Goal: Task Accomplishment & Management: Complete application form

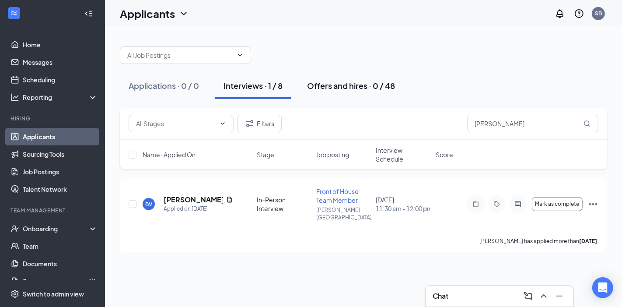
click at [343, 84] on div "Offers and hires · 0 / 48" at bounding box center [351, 85] width 88 height 11
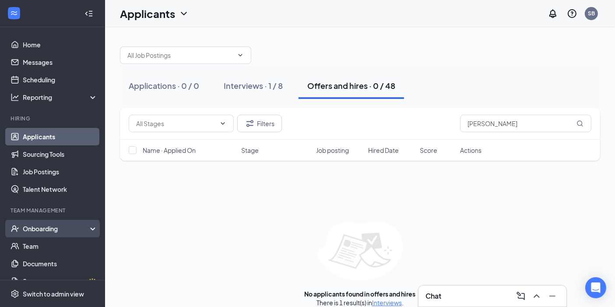
click at [57, 227] on div "Onboarding" at bounding box center [56, 228] width 67 height 9
click at [53, 243] on link "Overview" at bounding box center [60, 245] width 75 height 17
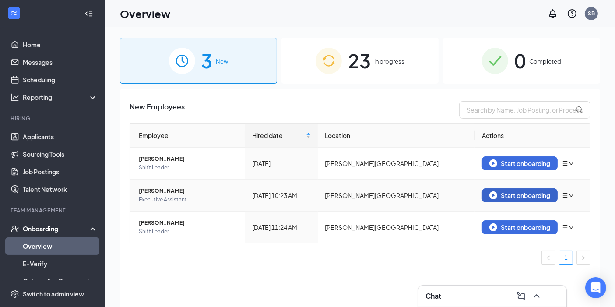
click at [527, 193] on div "Start onboarding" at bounding box center [519, 195] width 61 height 8
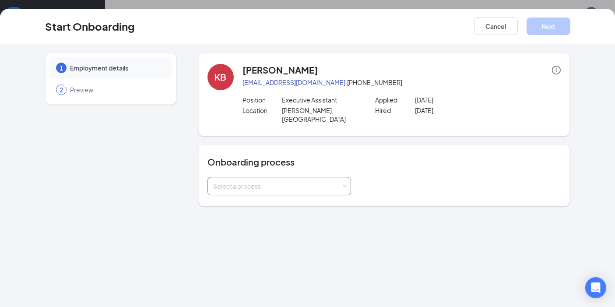
click at [332, 182] on div "Select a process" at bounding box center [277, 186] width 128 height 9
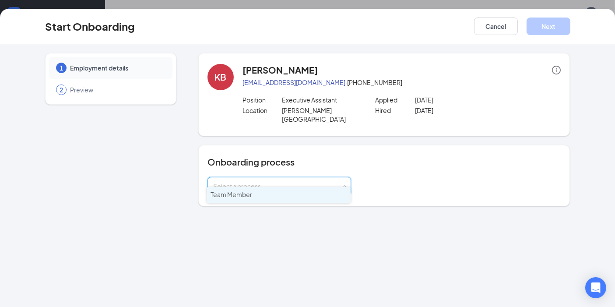
click at [311, 193] on li "Team Member" at bounding box center [278, 195] width 143 height 16
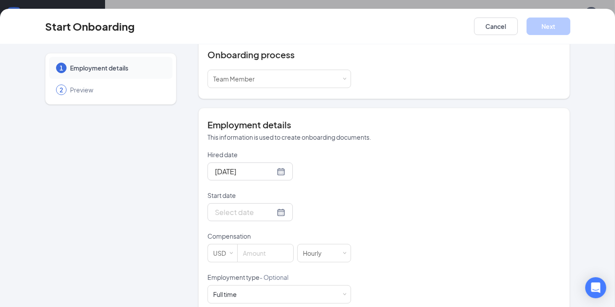
scroll to position [108, 0]
click at [267, 206] on div at bounding box center [250, 211] width 70 height 11
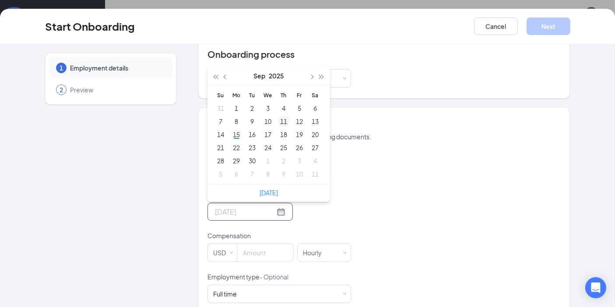
type input "[DATE]"
click at [307, 67] on button "button" at bounding box center [312, 75] width 10 height 17
type input "[DATE]"
click at [263, 103] on div "1" at bounding box center [267, 108] width 10 height 10
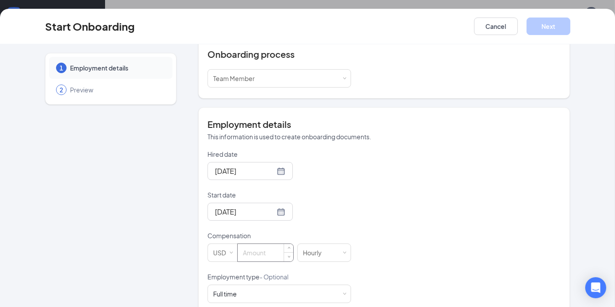
click at [267, 248] on input at bounding box center [266, 252] width 56 height 17
type input "25"
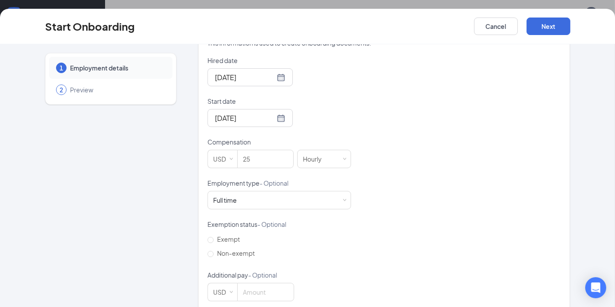
scroll to position [205, 0]
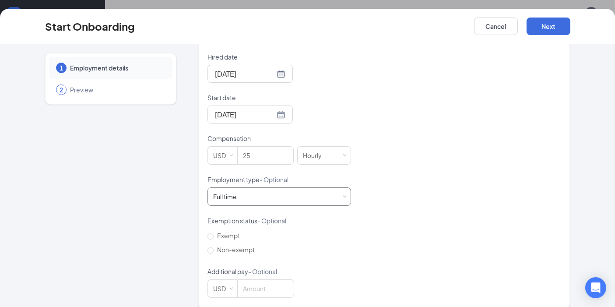
click at [293, 188] on div "Full time Works 30+ hours per week and is reasonably expected to work" at bounding box center [279, 196] width 132 height 17
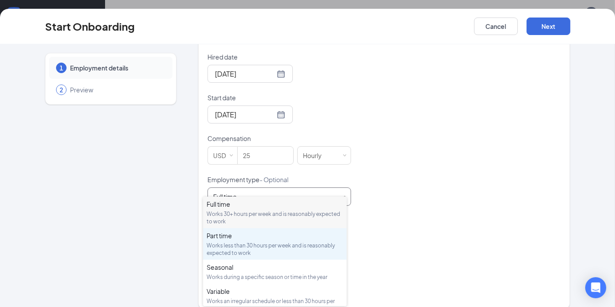
click at [268, 245] on div "Works less than 30 hours per week and is reasonably expected to work" at bounding box center [274, 248] width 136 height 15
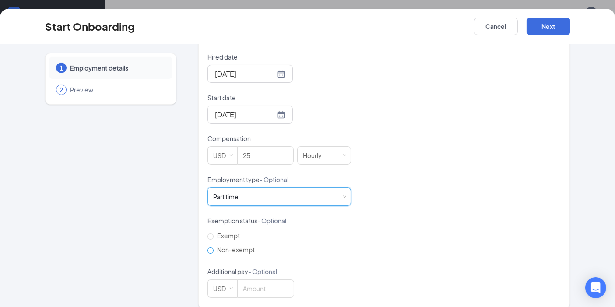
click at [207, 247] on input "Non-exempt" at bounding box center [210, 250] width 6 height 6
radio input "true"
click at [540, 24] on button "Next" at bounding box center [548, 25] width 44 height 17
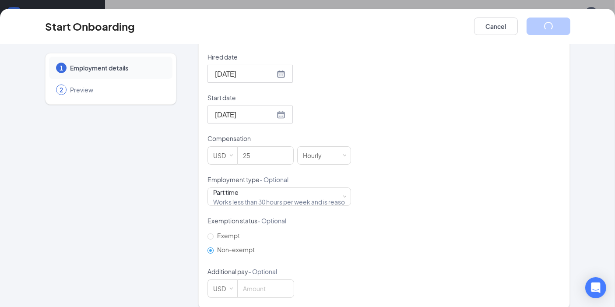
scroll to position [0, 0]
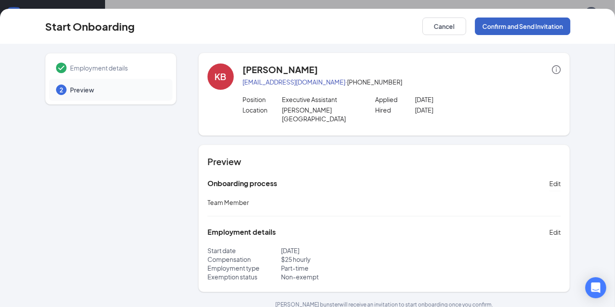
click at [540, 22] on button "Confirm and Send Invitation" at bounding box center [522, 25] width 95 height 17
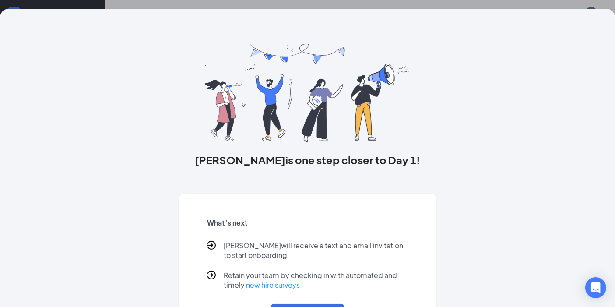
scroll to position [40, 0]
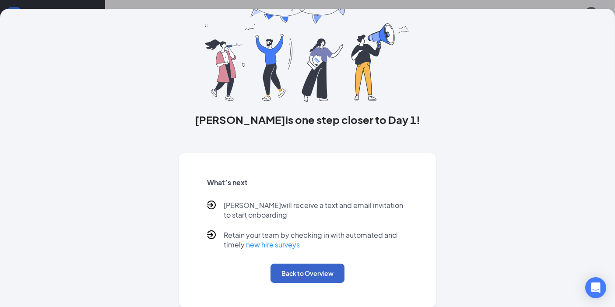
click at [297, 273] on button "Back to Overview" at bounding box center [307, 272] width 74 height 19
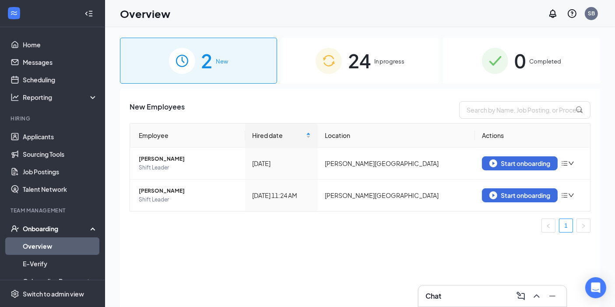
scroll to position [0, 0]
click at [522, 196] on div "Start onboarding" at bounding box center [519, 195] width 61 height 8
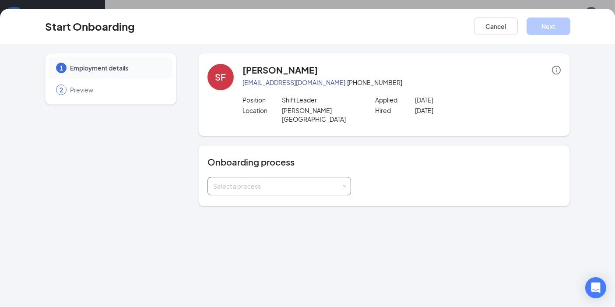
click at [232, 177] on div "Select a process" at bounding box center [279, 185] width 132 height 17
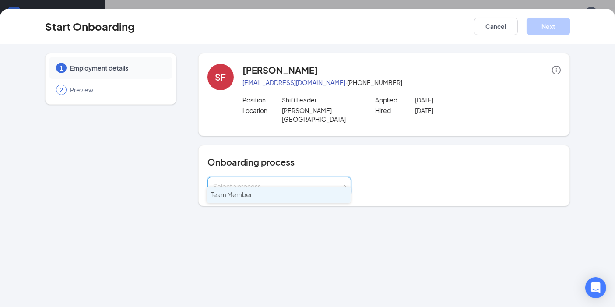
click at [239, 196] on span "Team Member" at bounding box center [231, 194] width 42 height 8
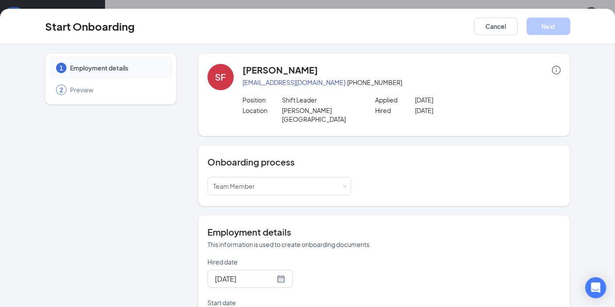
scroll to position [135, 0]
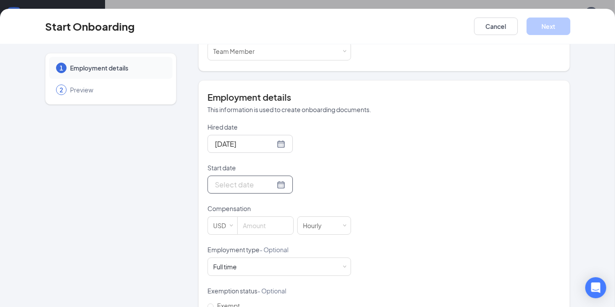
click at [271, 179] on div at bounding box center [250, 184] width 70 height 11
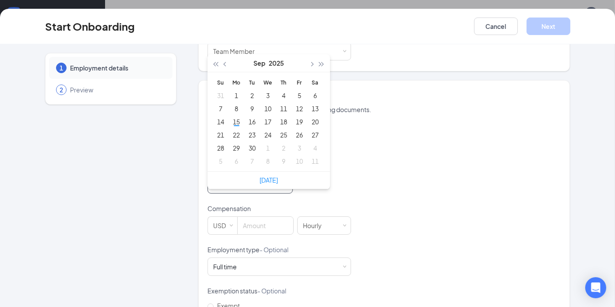
type input "[DATE]"
click at [307, 54] on button "button" at bounding box center [312, 62] width 10 height 17
type input "[DATE]"
click at [264, 90] on div "1" at bounding box center [267, 95] width 10 height 10
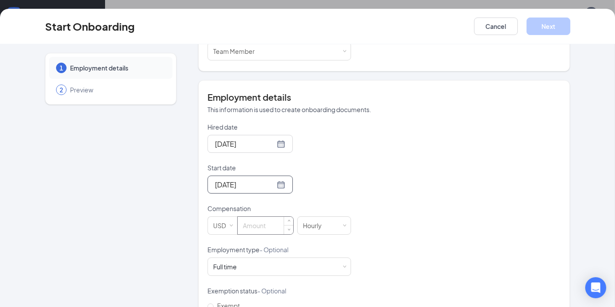
click at [267, 217] on input at bounding box center [266, 225] width 56 height 17
type input "24"
click at [280, 258] on div "Full time Works 30+ hours per week and is reasonably expected to work" at bounding box center [279, 266] width 132 height 17
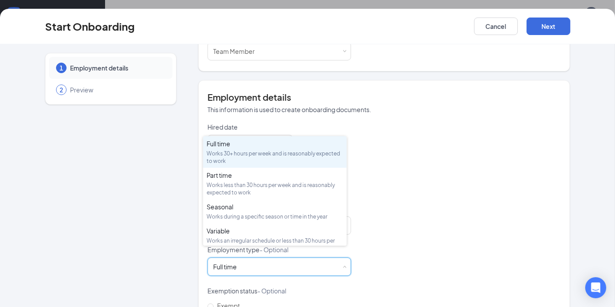
click at [477, 232] on div "Hired date [DATE] Start date [DATE] [DATE] Su Mo Tu We Th Fr Sa 28 29 30 1 2 3 …" at bounding box center [383, 244] width 353 height 245
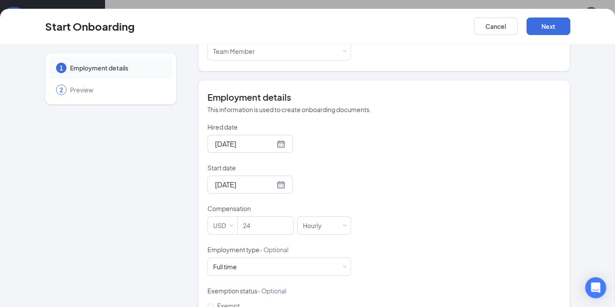
scroll to position [205, 0]
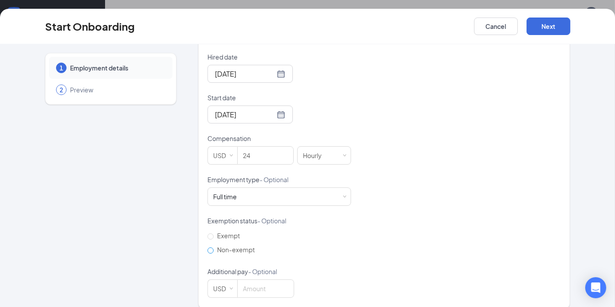
click at [207, 247] on input "Non-exempt" at bounding box center [210, 250] width 6 height 6
radio input "true"
click at [551, 28] on button "Next" at bounding box center [548, 25] width 44 height 17
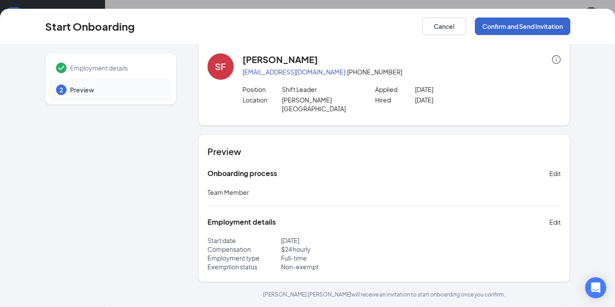
scroll to position [0, 0]
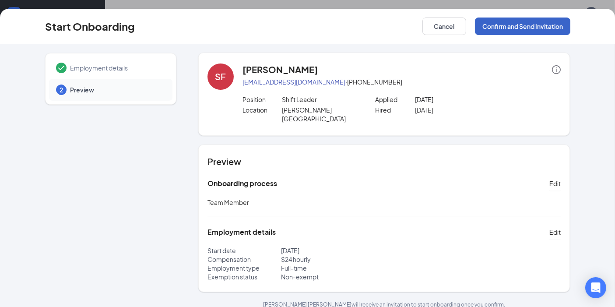
click at [524, 17] on button "Confirm and Send Invitation" at bounding box center [522, 25] width 95 height 17
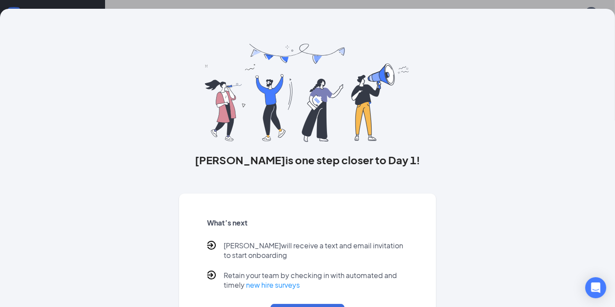
scroll to position [40, 0]
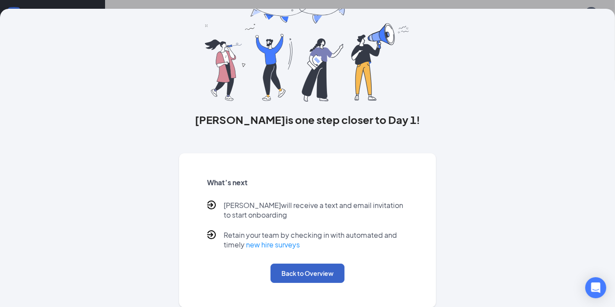
click at [299, 272] on button "Back to Overview" at bounding box center [307, 272] width 74 height 19
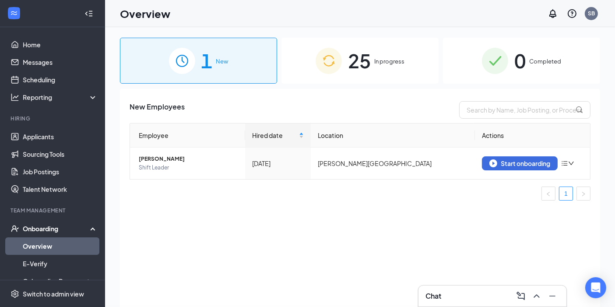
scroll to position [0, 0]
click at [516, 162] on div "Start onboarding" at bounding box center [519, 163] width 61 height 8
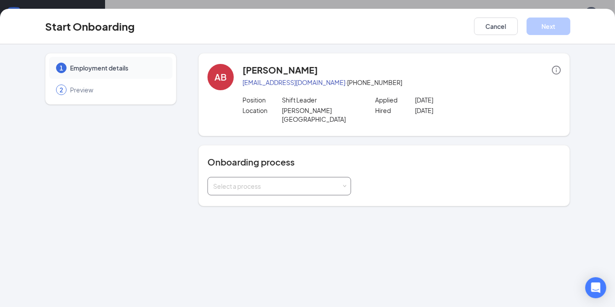
click at [328, 182] on div "Select a process" at bounding box center [277, 186] width 128 height 9
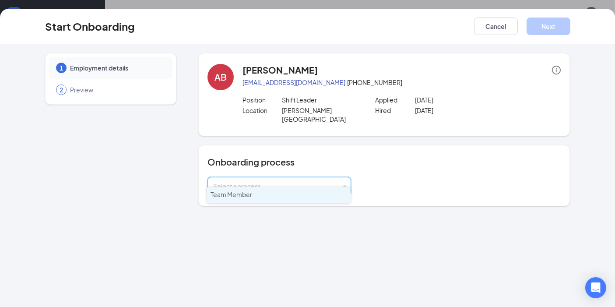
click at [317, 196] on li "Team Member" at bounding box center [278, 195] width 143 height 16
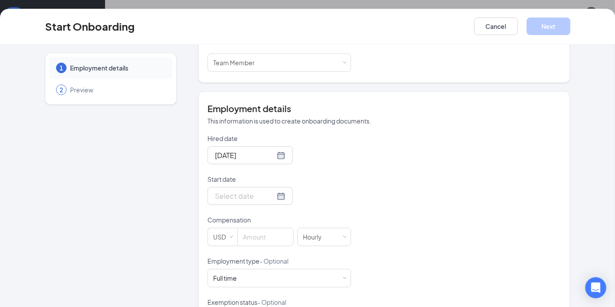
scroll to position [147, 0]
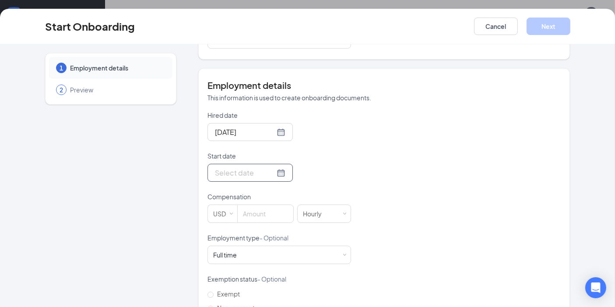
click at [250, 167] on input "Start date" at bounding box center [245, 172] width 60 height 11
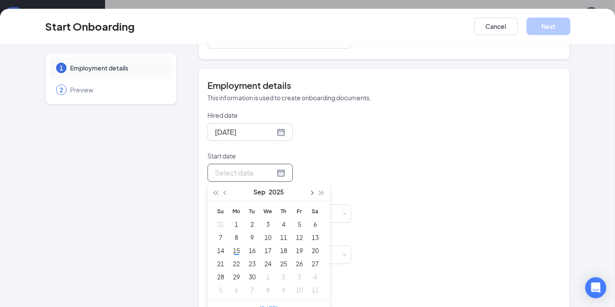
click at [309, 191] on span "button" at bounding box center [311, 193] width 4 height 4
type input "[DATE]"
click at [262, 219] on div "1" at bounding box center [267, 224] width 10 height 10
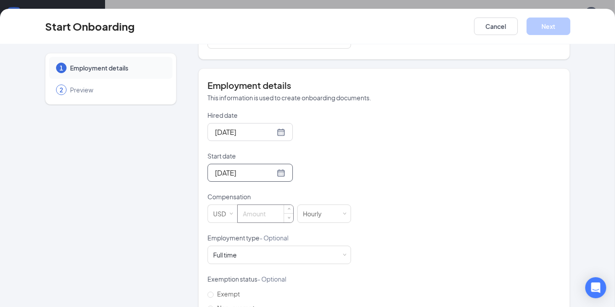
click at [266, 205] on input at bounding box center [266, 213] width 56 height 17
type input "24"
click at [267, 249] on div "Full time Works 30+ hours per week and is reasonably expected to work" at bounding box center [279, 254] width 132 height 17
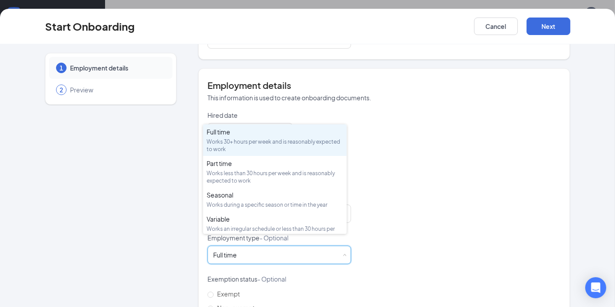
click at [411, 220] on div "Hired date [DATE] Start date [DATE] [DATE] Su Mo Tu We Th Fr Sa 28 29 30 1 2 3 …" at bounding box center [383, 233] width 353 height 245
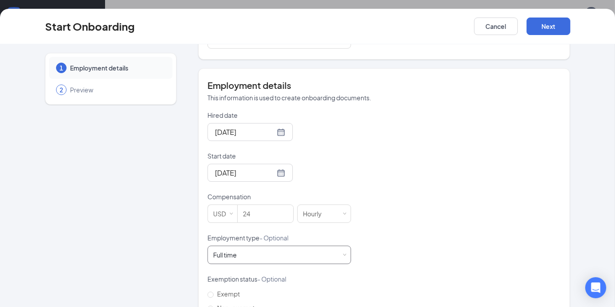
click at [313, 249] on div "Full time Works 30+ hours per week and is reasonably expected to work" at bounding box center [279, 254] width 132 height 17
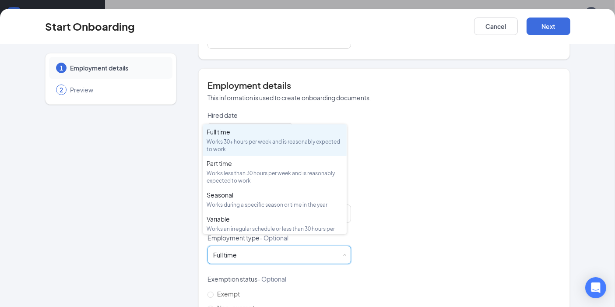
click at [422, 234] on div "Hired date [DATE] Start date [DATE] [DATE] Su Mo Tu We Th Fr Sa 28 29 30 1 2 3 …" at bounding box center [383, 233] width 353 height 245
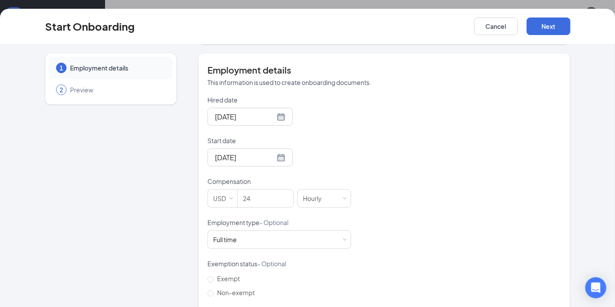
scroll to position [205, 0]
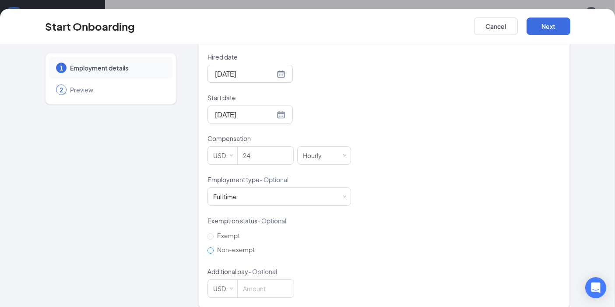
click at [231, 245] on span "Non-exempt" at bounding box center [235, 249] width 45 height 8
click at [213, 247] on input "Non-exempt" at bounding box center [210, 250] width 6 height 6
radio input "true"
click at [547, 24] on button "Next" at bounding box center [548, 25] width 44 height 17
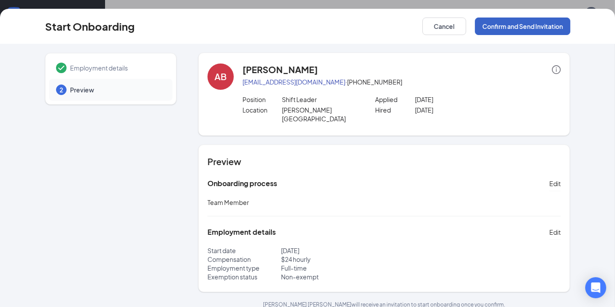
click at [522, 24] on button "Confirm and Send Invitation" at bounding box center [522, 25] width 95 height 17
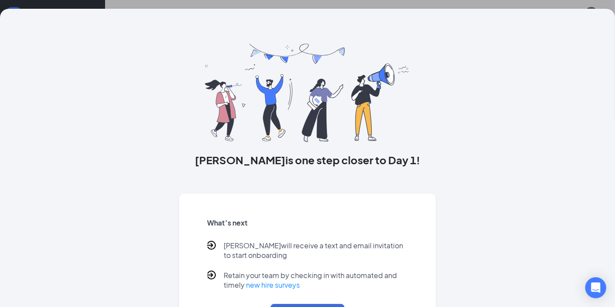
scroll to position [40, 0]
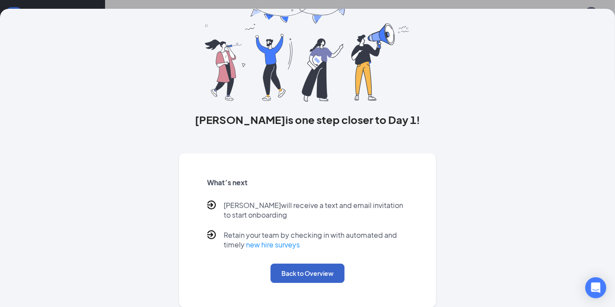
click at [317, 265] on button "Back to Overview" at bounding box center [307, 272] width 74 height 19
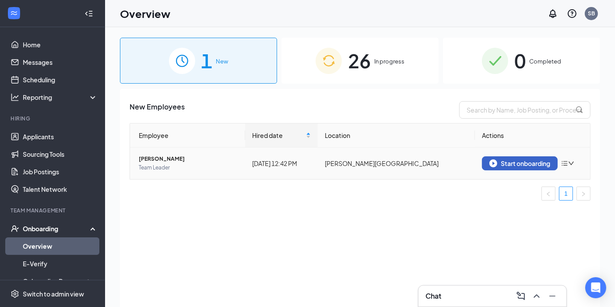
click at [526, 164] on div "Start onboarding" at bounding box center [519, 163] width 61 height 8
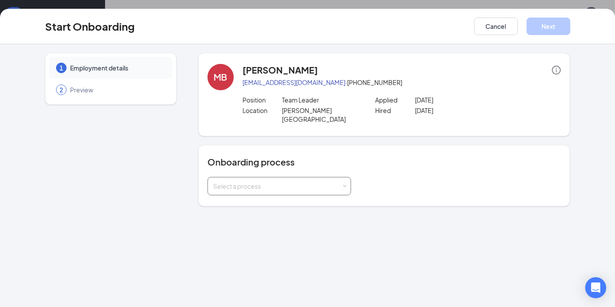
click at [267, 183] on div "Select a process" at bounding box center [279, 185] width 132 height 17
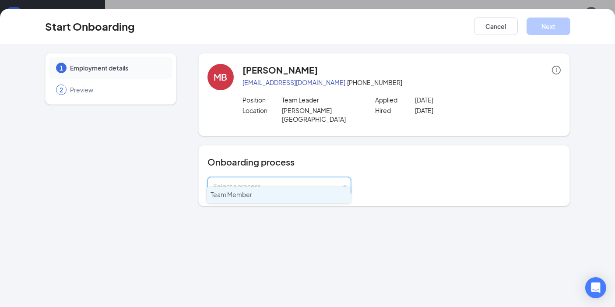
click at [251, 198] on li "Team Member" at bounding box center [278, 195] width 143 height 16
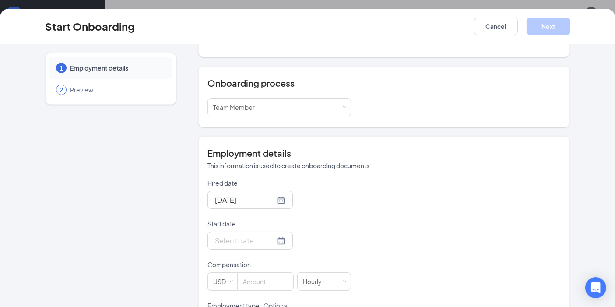
scroll to position [99, 0]
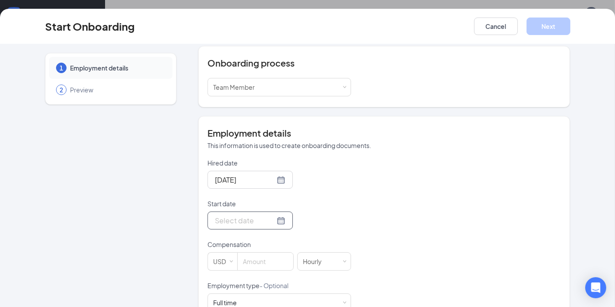
click at [272, 215] on div at bounding box center [250, 220] width 70 height 11
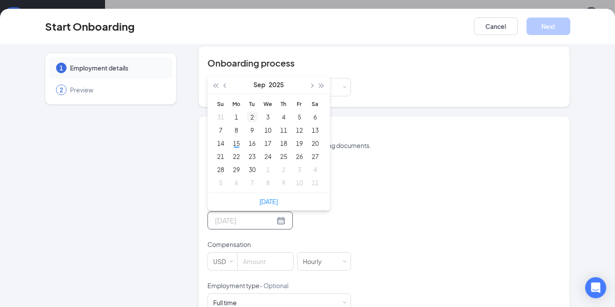
type input "[DATE]"
click at [309, 84] on span "button" at bounding box center [311, 86] width 4 height 4
type input "[DATE]"
click at [262, 112] on div "1" at bounding box center [267, 117] width 10 height 10
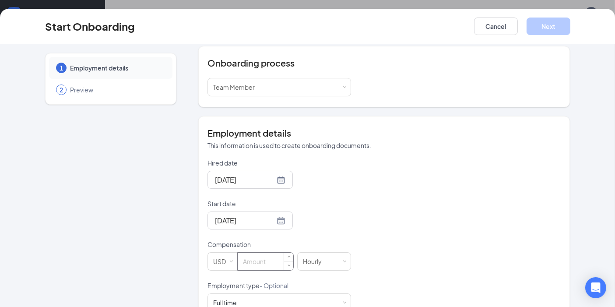
click at [246, 252] on input at bounding box center [266, 260] width 56 height 17
type input "22"
click at [243, 293] on div "Full time Works 30+ hours per week and is reasonably expected to work" at bounding box center [279, 301] width 132 height 17
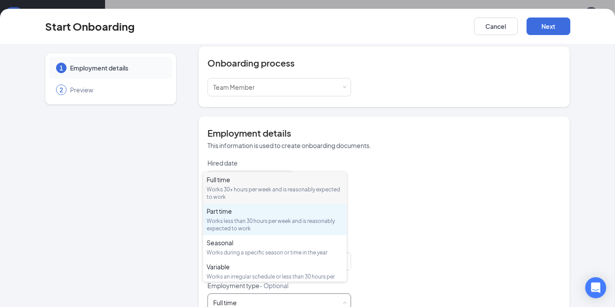
click at [238, 220] on div "Works less than 30 hours per week and is reasonably expected to work" at bounding box center [274, 224] width 136 height 15
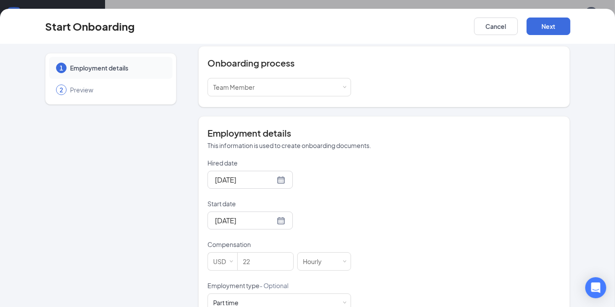
scroll to position [205, 0]
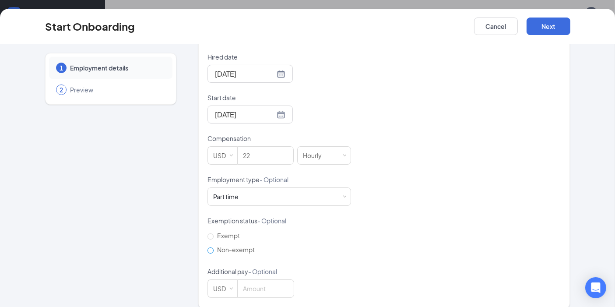
click at [223, 243] on label "Non-exempt" at bounding box center [232, 249] width 51 height 14
click at [213, 247] on input "Non-exempt" at bounding box center [210, 250] width 6 height 6
radio input "true"
click at [542, 32] on button "Next" at bounding box center [548, 25] width 44 height 17
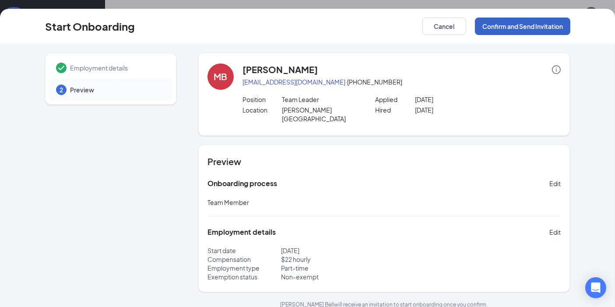
click at [528, 21] on button "Confirm and Send Invitation" at bounding box center [522, 25] width 95 height 17
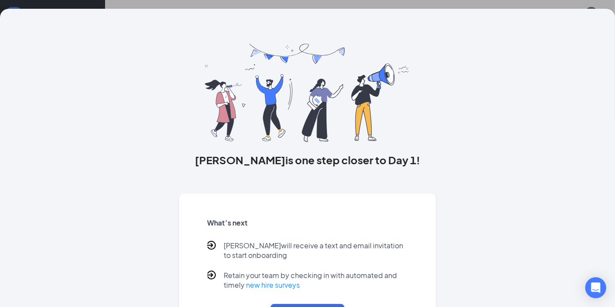
scroll to position [40, 0]
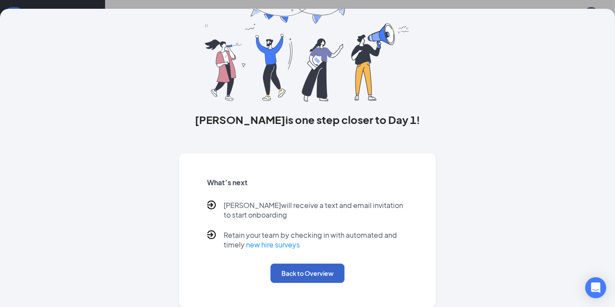
click at [302, 277] on button "Back to Overview" at bounding box center [307, 272] width 74 height 19
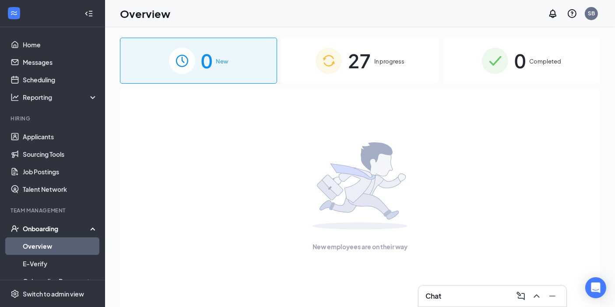
click at [511, 52] on div "0 Completed" at bounding box center [521, 61] width 157 height 46
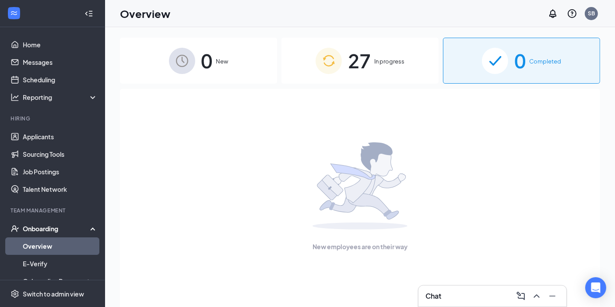
click at [394, 52] on div "27 In progress" at bounding box center [359, 61] width 157 height 46
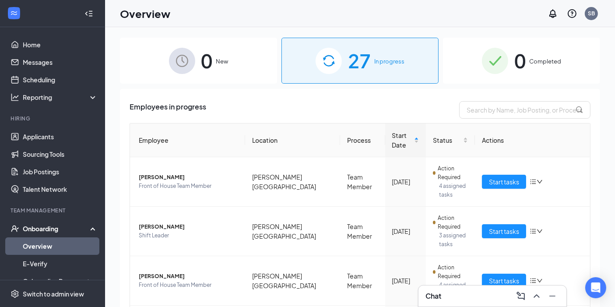
click at [394, 52] on div "27 In progress" at bounding box center [359, 61] width 157 height 46
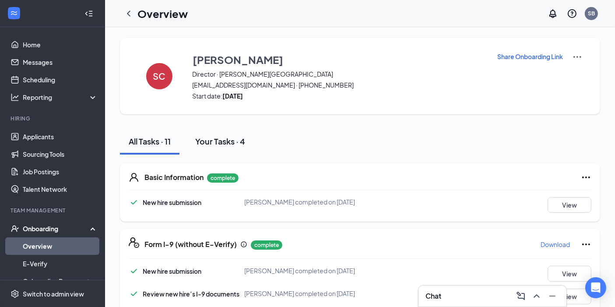
click at [253, 149] on button "Your Tasks · 4" at bounding box center [219, 141] width 67 height 26
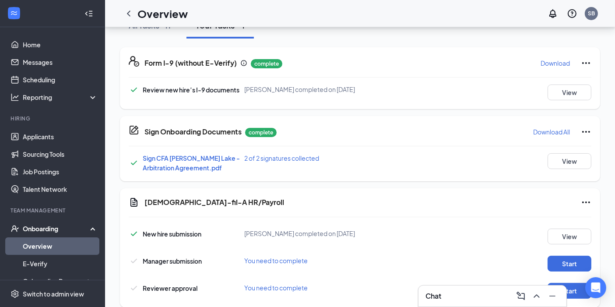
scroll to position [133, 0]
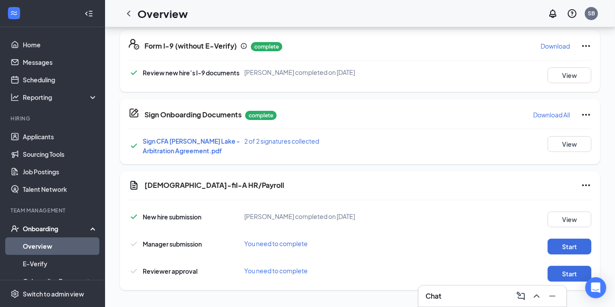
click at [270, 239] on span "You need to complete" at bounding box center [275, 243] width 63 height 8
click at [564, 244] on button "Start" at bounding box center [569, 246] width 44 height 16
click at [55, 290] on div "Switch to admin view" at bounding box center [53, 293] width 61 height 9
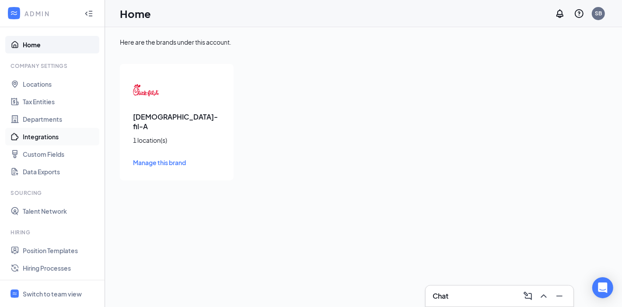
click at [50, 137] on link "Integrations" at bounding box center [60, 136] width 75 height 17
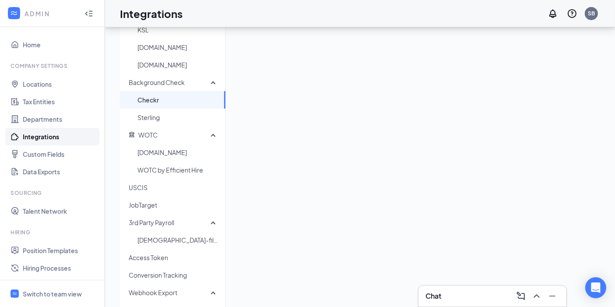
scroll to position [196, 0]
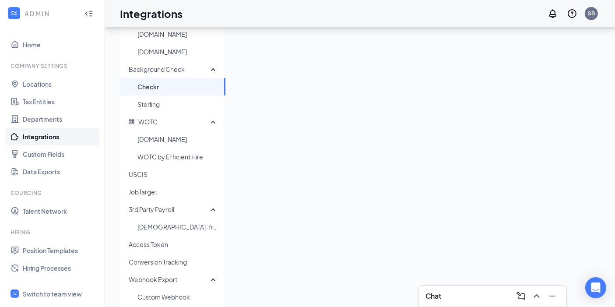
click at [423, 213] on div "Job Boards ZipRecruiter Sponsored Monster Sponsored Indeed Craigslist Craigslis…" at bounding box center [360, 78] width 480 height 473
click at [165, 231] on span "[DEMOGRAPHIC_DATA]-fil-A HR/Payroll" at bounding box center [177, 226] width 81 height 17
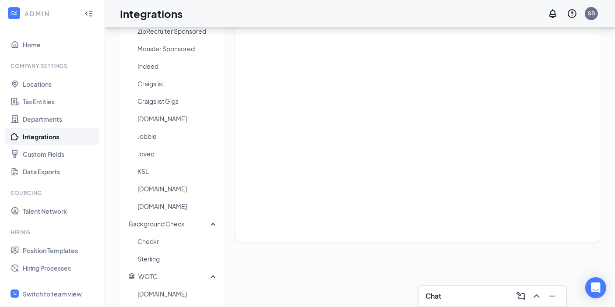
scroll to position [38, 0]
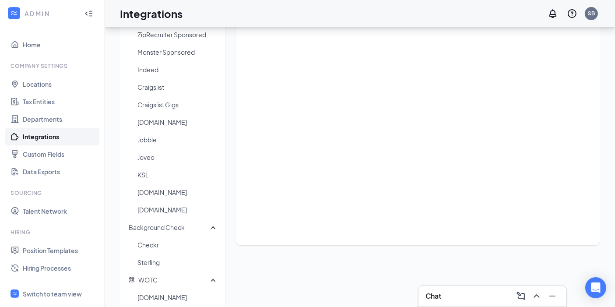
click at [606, 187] on div "Job Boards ZipRecruiter Sponsored Monster Sponsored Indeed Craigslist Craigslis…" at bounding box center [360, 236] width 510 height 494
click at [36, 294] on div "Switch to team view" at bounding box center [52, 293] width 59 height 9
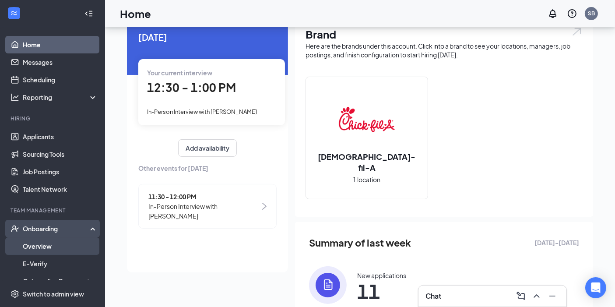
click at [38, 243] on link "Overview" at bounding box center [60, 245] width 75 height 17
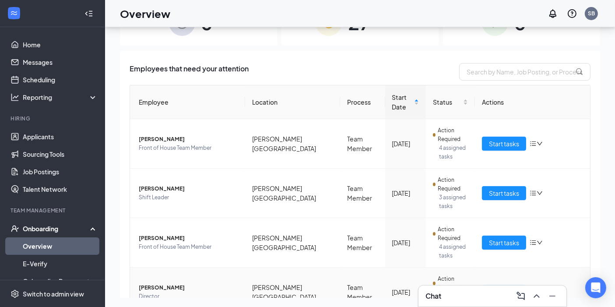
click at [510, 287] on span "Start tasks" at bounding box center [504, 292] width 30 height 10
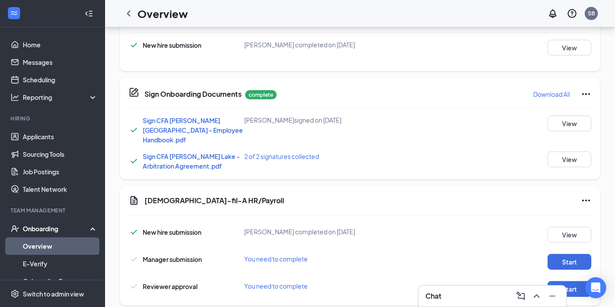
scroll to position [456, 0]
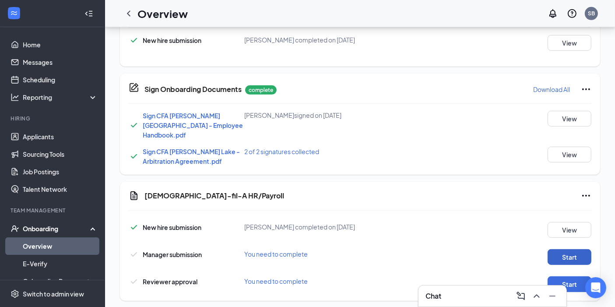
click at [576, 249] on button "Start" at bounding box center [569, 257] width 44 height 16
click at [28, 247] on link "Overview" at bounding box center [60, 245] width 75 height 17
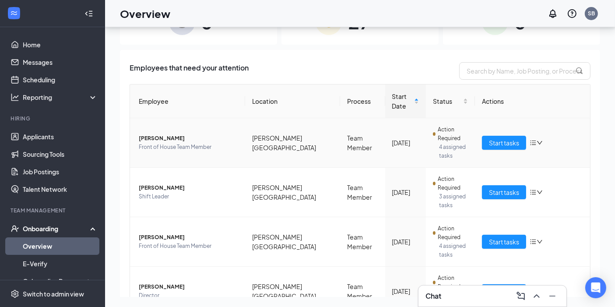
click at [537, 141] on icon "down" at bounding box center [539, 142] width 5 height 3
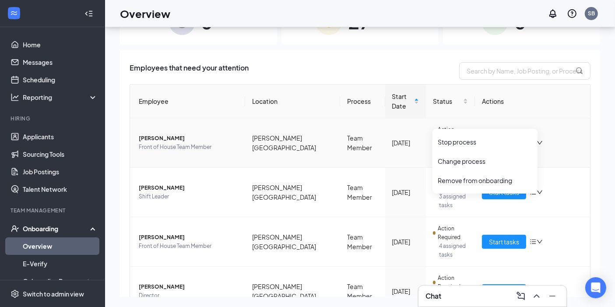
click at [537, 141] on icon "down" at bounding box center [539, 142] width 5 height 3
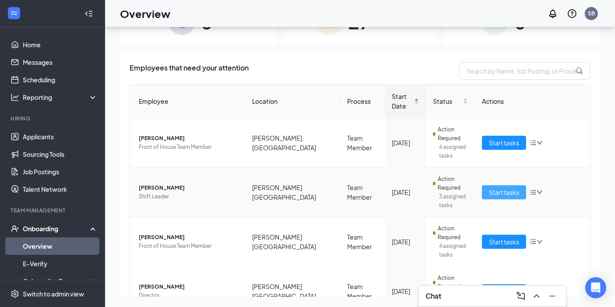
click at [490, 187] on span "Start tasks" at bounding box center [504, 192] width 30 height 10
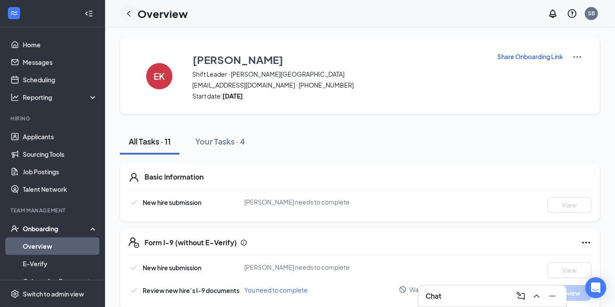
click at [128, 12] on icon "ChevronLeft" at bounding box center [128, 13] width 3 height 6
